Goal: Transaction & Acquisition: Book appointment/travel/reservation

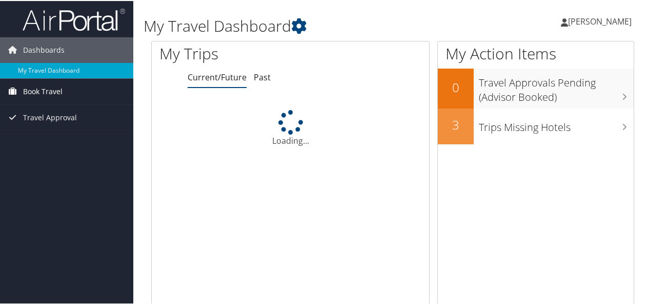
click at [56, 90] on span "Book Travel" at bounding box center [42, 91] width 39 height 26
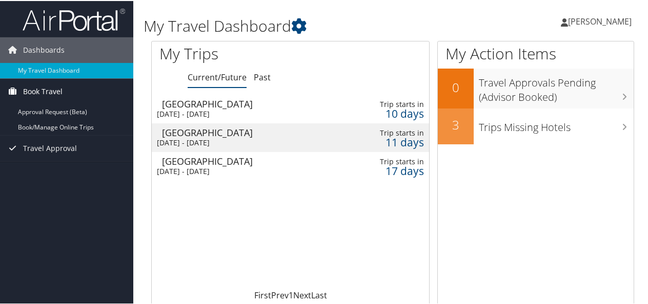
click at [50, 90] on span "Book Travel" at bounding box center [42, 91] width 39 height 26
click at [60, 90] on span "Book Travel" at bounding box center [42, 91] width 39 height 26
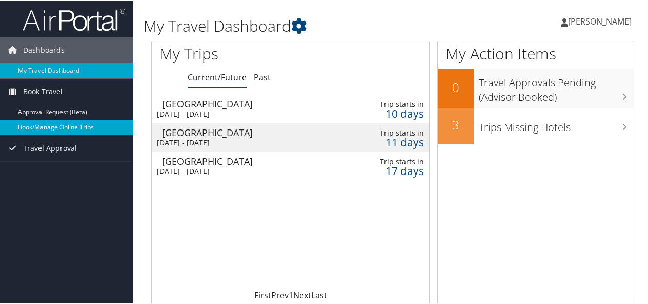
click at [54, 125] on link "Book/Manage Online Trips" at bounding box center [66, 126] width 133 height 15
